Goal: Transaction & Acquisition: Purchase product/service

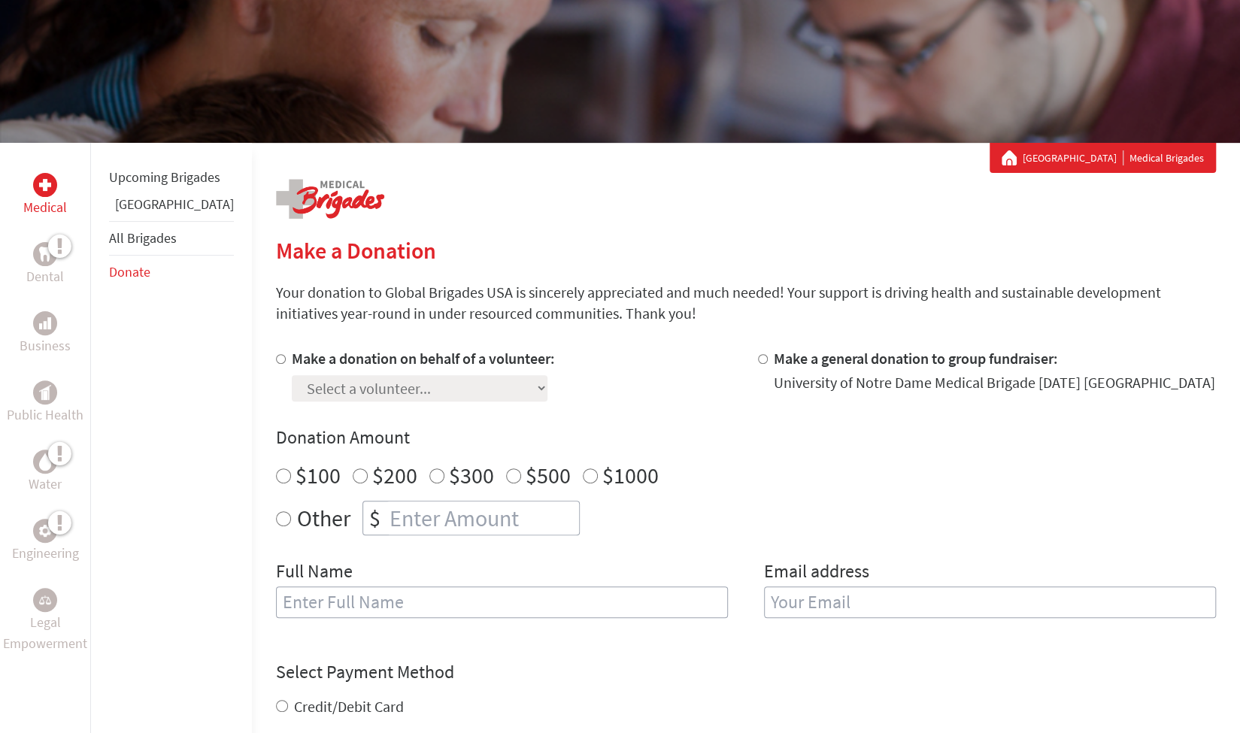
scroll to position [138, 0]
click at [276, 473] on input "$100" at bounding box center [283, 475] width 15 height 15
radio input "true"
click at [276, 356] on input "Make a donation on behalf of a volunteer:" at bounding box center [281, 358] width 10 height 10
radio input "true"
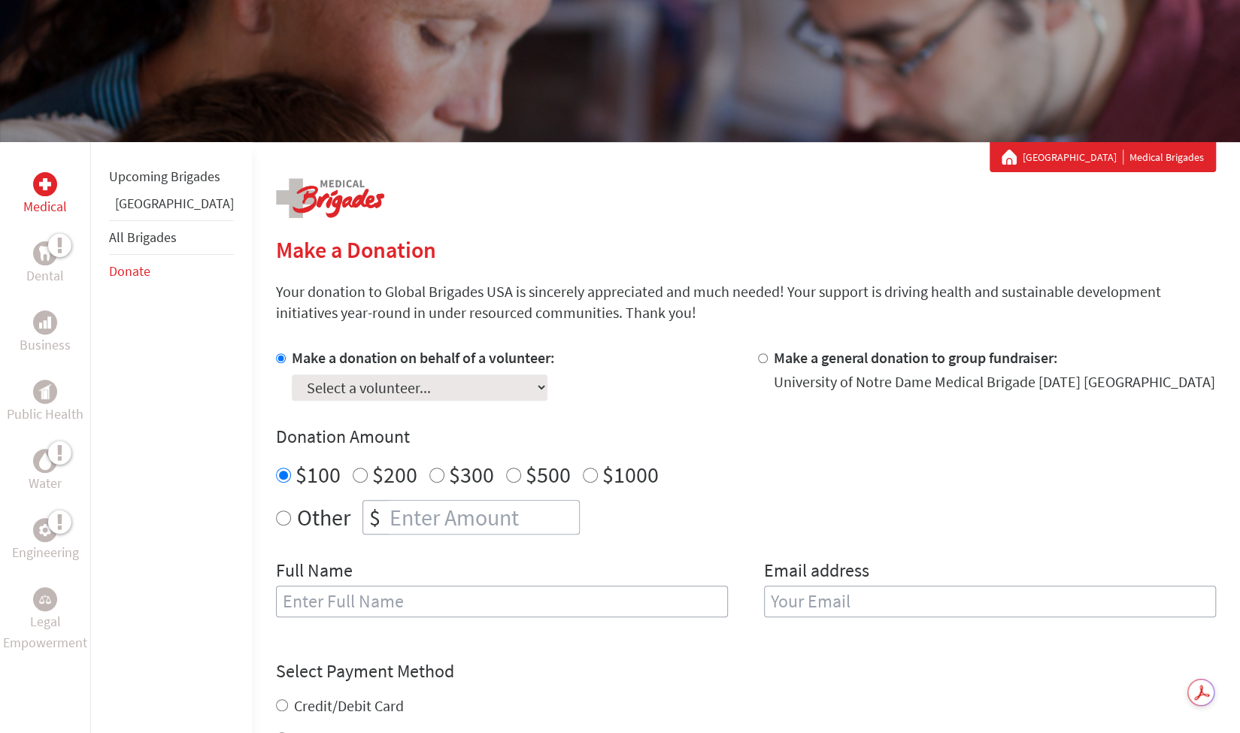
click at [292, 380] on select "Select a volunteer... Abigail Collins Alina Sarinana Andy Nunn Annaliese Ludvig…" at bounding box center [420, 388] width 256 height 26
click at [535, 207] on div "Make a Donation Your donation to Global Brigades USA is sincerely appreciated a…" at bounding box center [746, 600] width 940 height 844
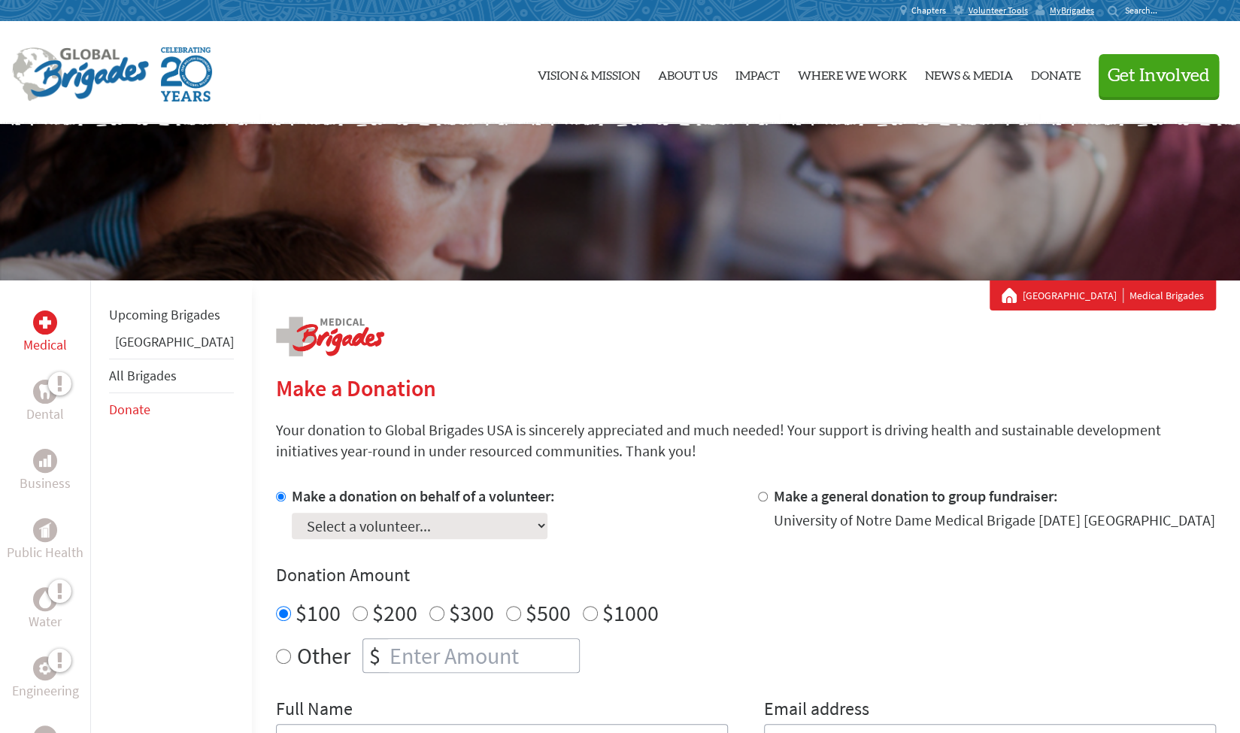
click at [946, 9] on span "Chapters" at bounding box center [928, 11] width 35 height 12
